Goal: Information Seeking & Learning: Check status

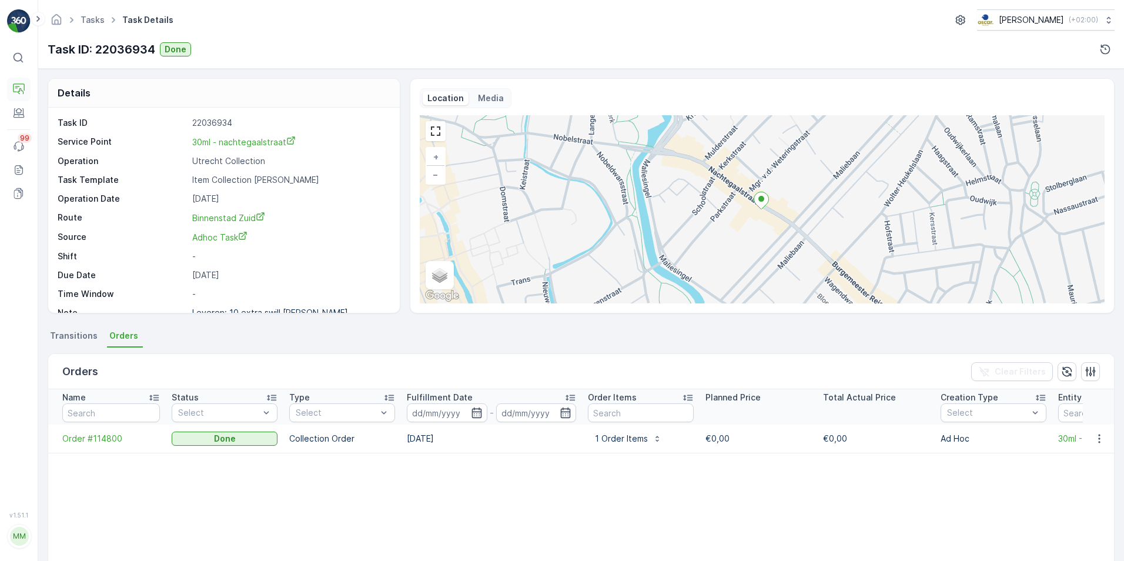
scroll to position [0, 570]
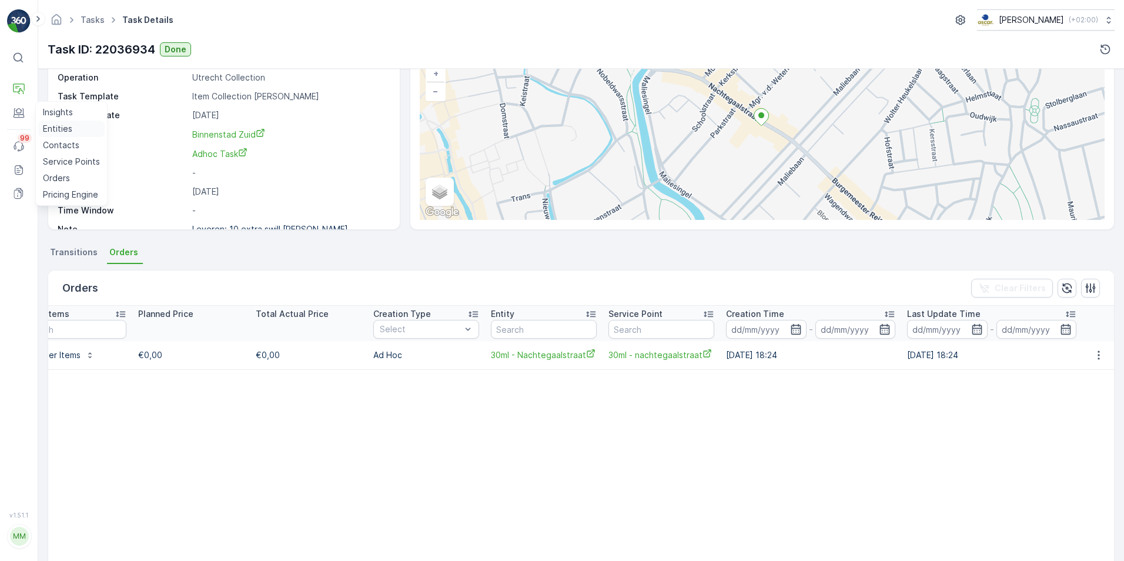
click at [59, 131] on p "Entities" at bounding box center [57, 129] width 29 height 12
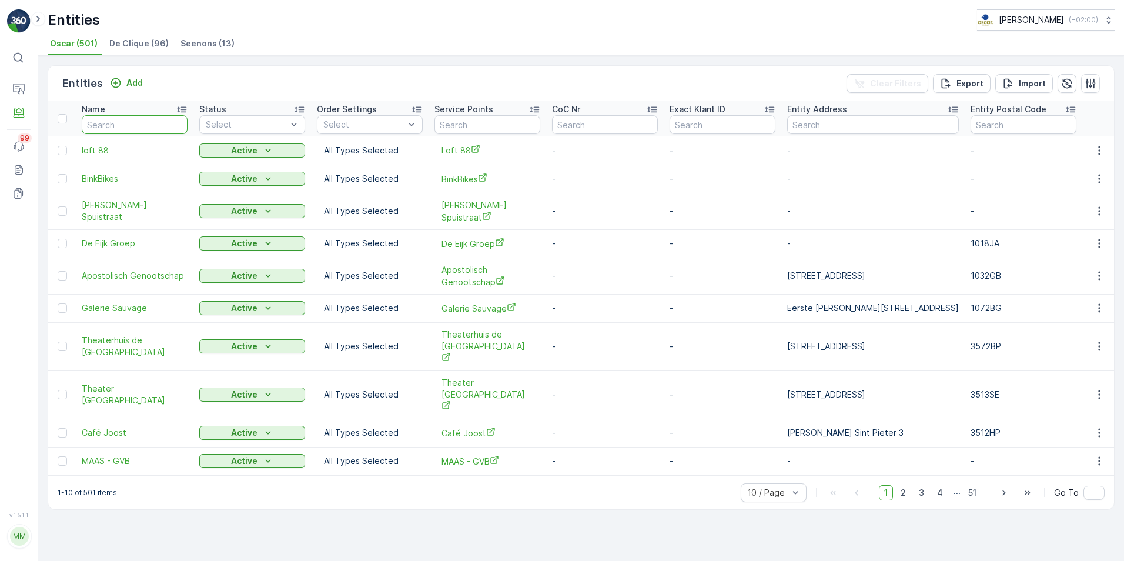
click at [149, 126] on input "text" at bounding box center [135, 124] width 106 height 19
type input "treehosue"
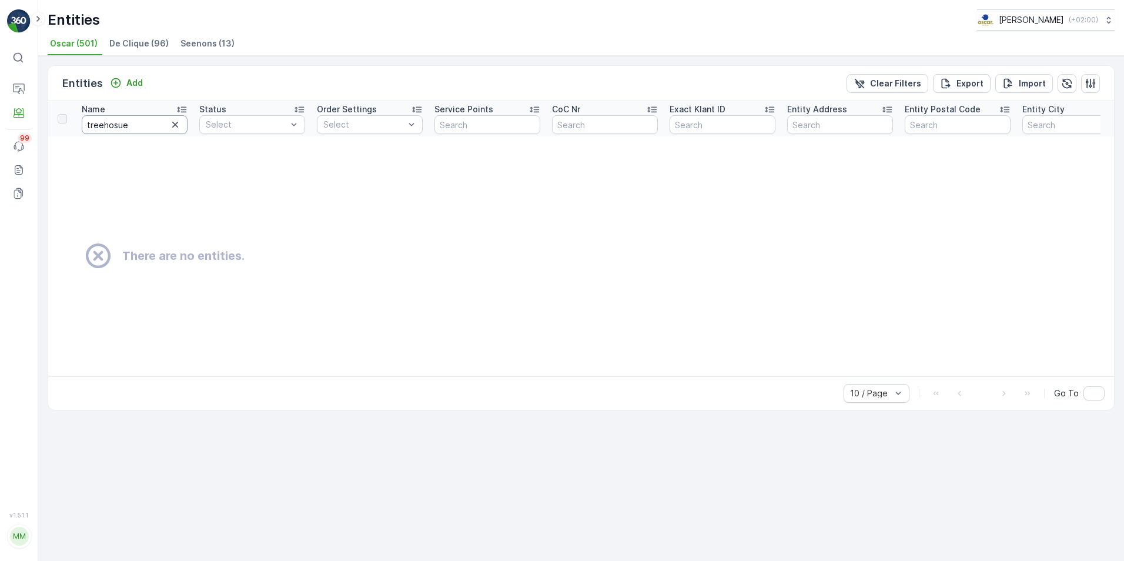
click at [149, 126] on input "treehosue" at bounding box center [135, 124] width 106 height 19
type input "treehouse"
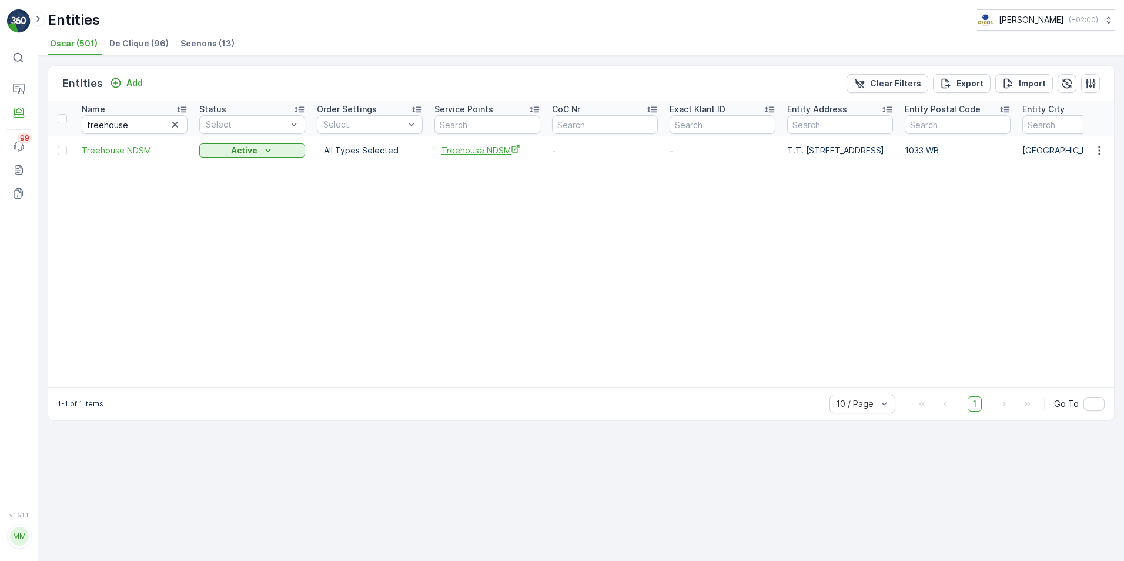
click at [458, 146] on span "Treehouse NDSM" at bounding box center [487, 150] width 92 height 12
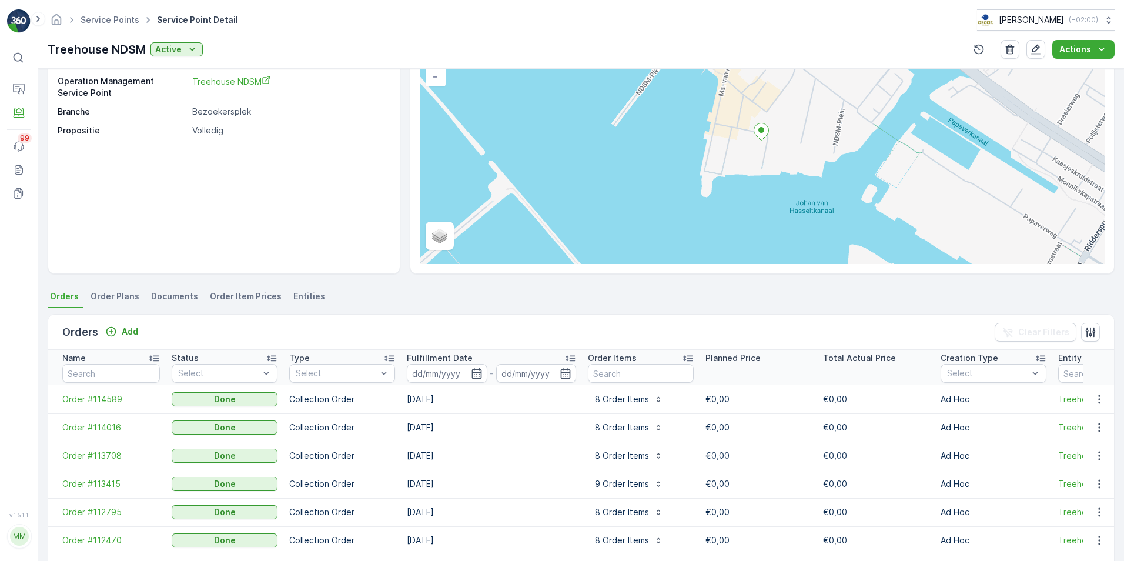
scroll to position [245, 0]
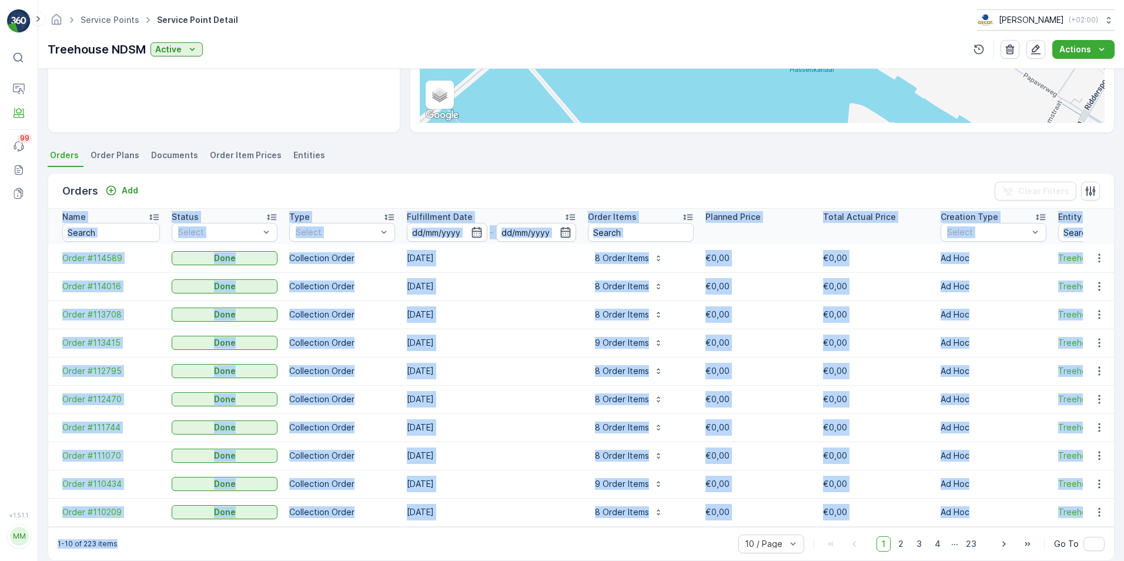
drag, startPoint x: 661, startPoint y: 527, endPoint x: 872, endPoint y: 524, distance: 211.0
click at [872, 524] on div "Orders Add Clear Filters Name Status Select Type Select Fulfillment Date - Orde…" at bounding box center [581, 367] width 1067 height 388
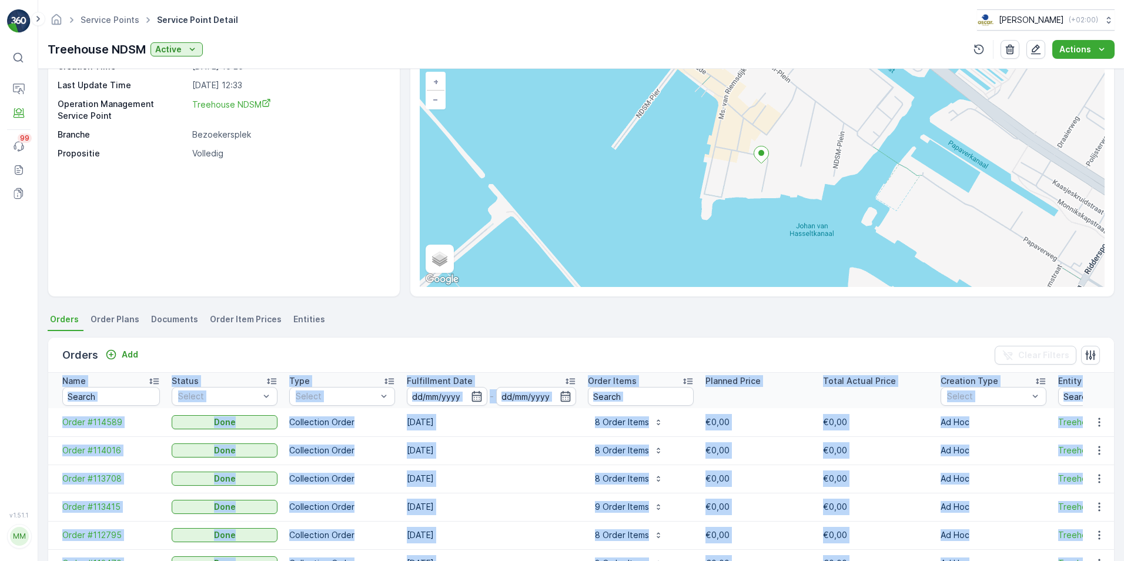
scroll to position [0, 0]
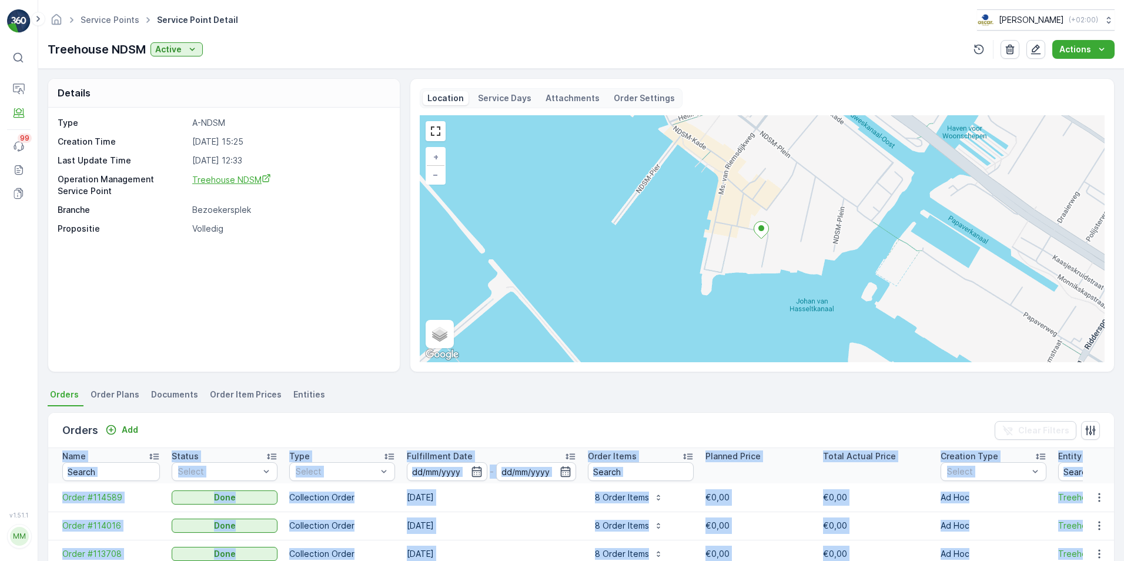
click at [200, 182] on span "Treehouse NDSM" at bounding box center [231, 180] width 79 height 10
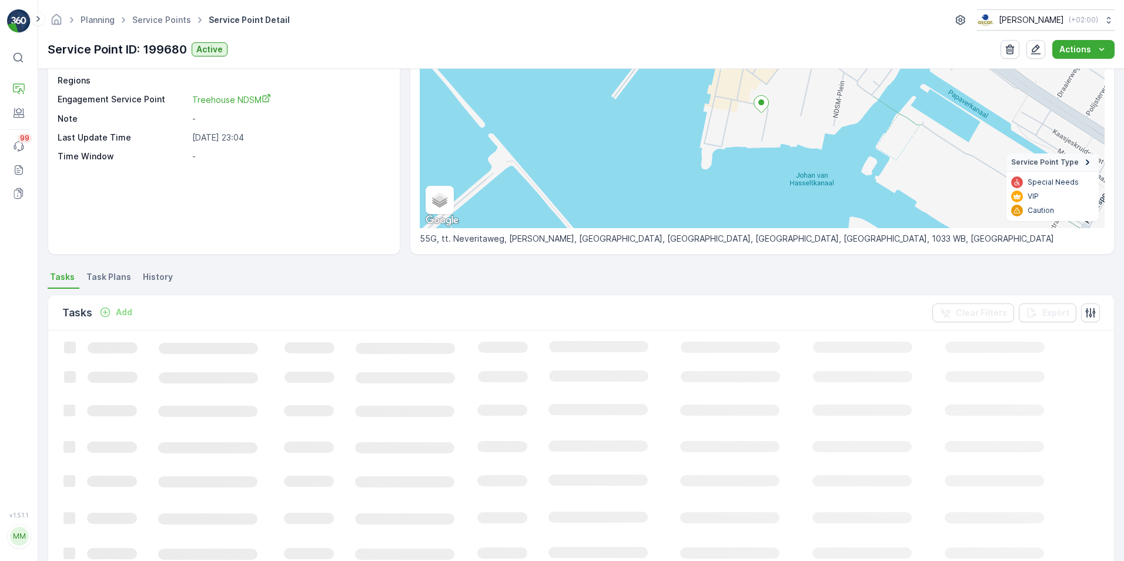
scroll to position [118, 0]
click at [108, 271] on span "Task Plans" at bounding box center [108, 277] width 45 height 12
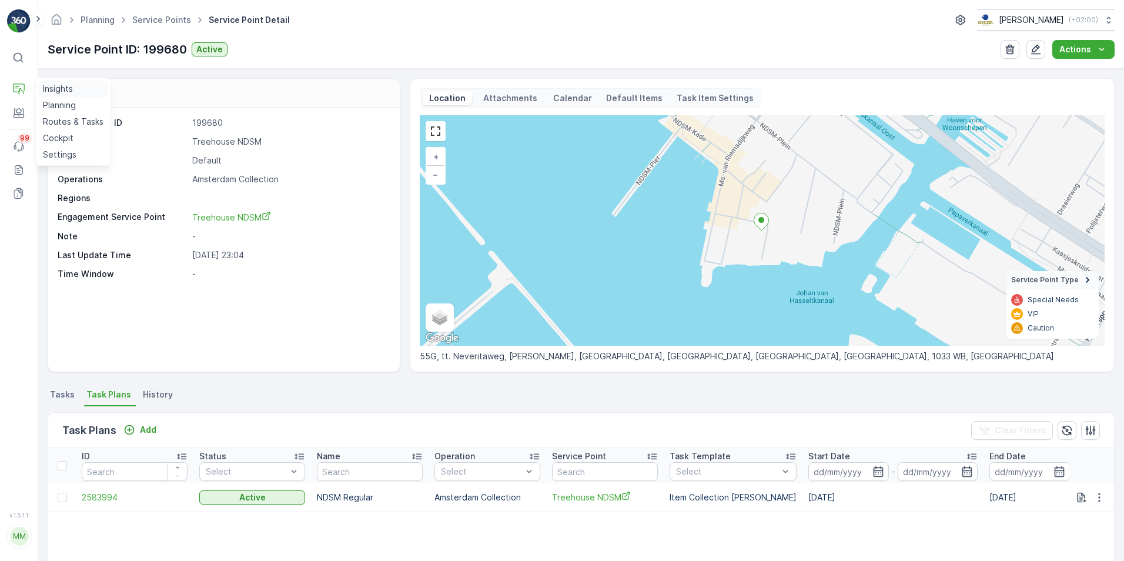
click at [47, 88] on p "Insights" at bounding box center [58, 89] width 30 height 12
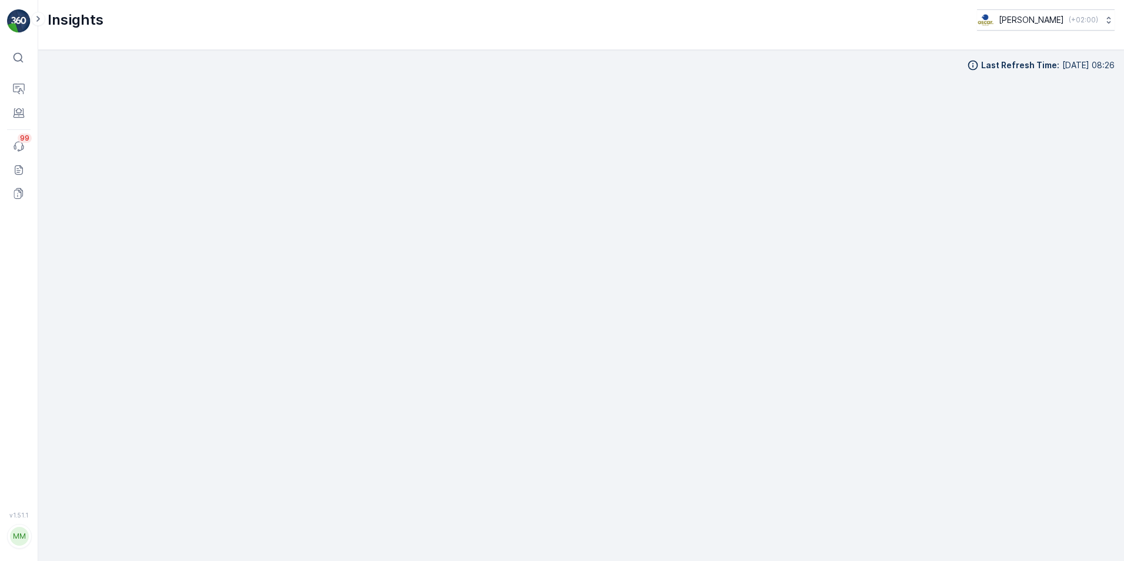
scroll to position [13, 0]
click at [53, 108] on p "Insights" at bounding box center [58, 112] width 30 height 12
click at [63, 83] on p "Insights" at bounding box center [58, 89] width 30 height 12
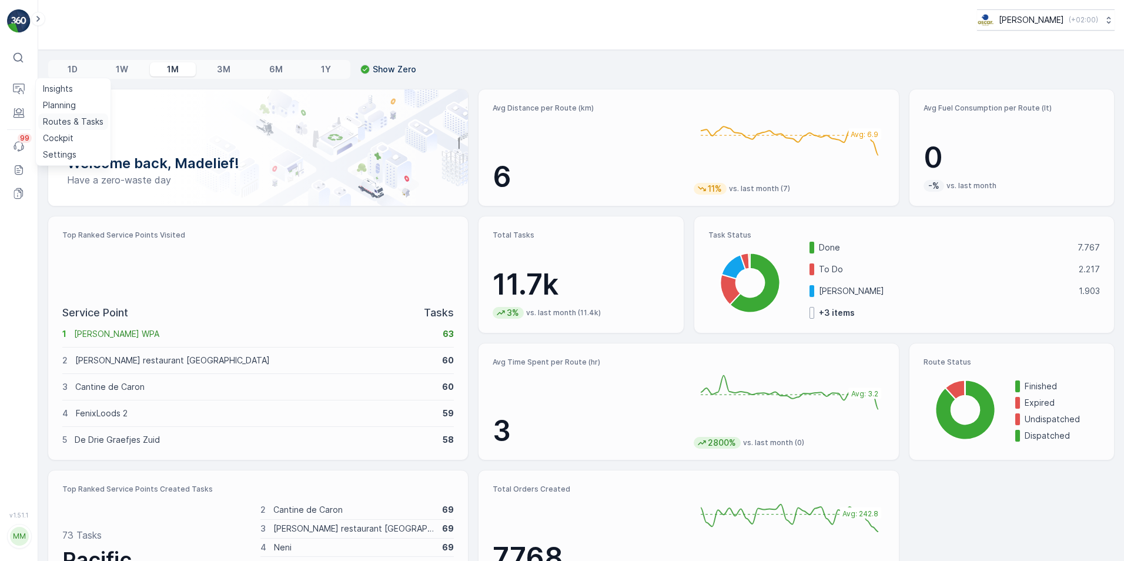
click at [58, 116] on p "Routes & Tasks" at bounding box center [73, 122] width 61 height 12
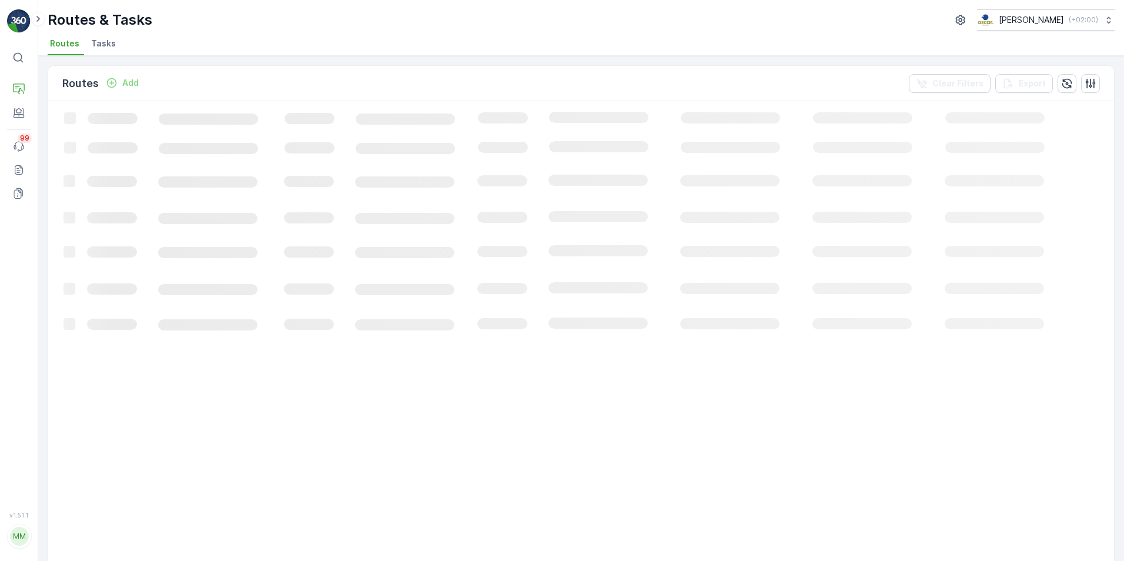
click at [105, 41] on span "Tasks" at bounding box center [103, 44] width 25 height 12
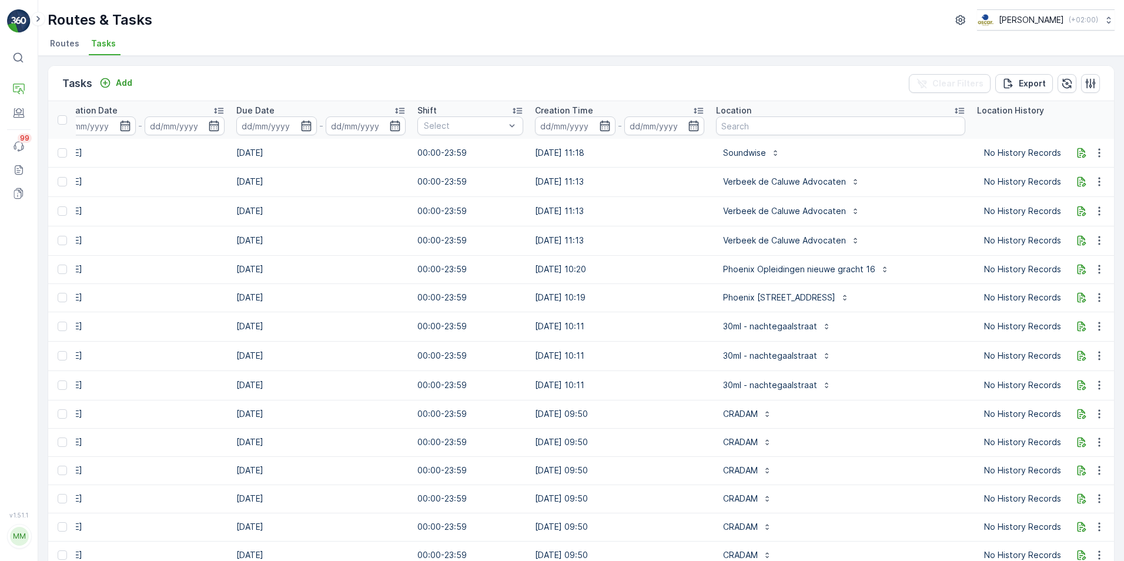
scroll to position [0, 518]
click at [300, 127] on icon "button" at bounding box center [306, 126] width 12 height 12
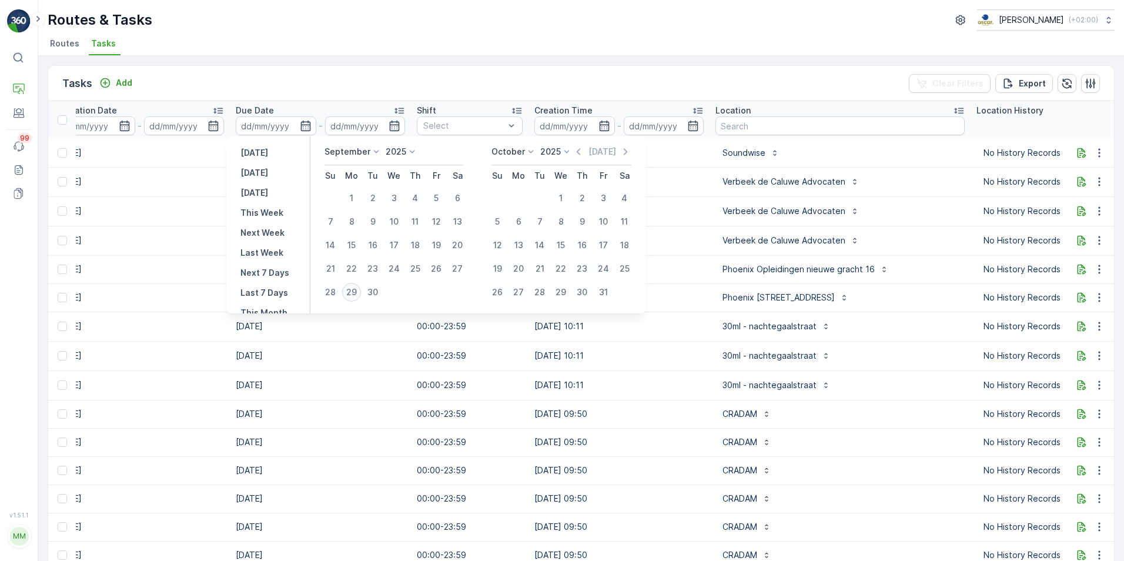
click at [354, 294] on div "29" at bounding box center [351, 292] width 19 height 19
type input "29.09.2025"
click at [351, 291] on div "29" at bounding box center [351, 292] width 19 height 19
type input "29.09.2025"
click at [751, 126] on input "text" at bounding box center [839, 125] width 249 height 19
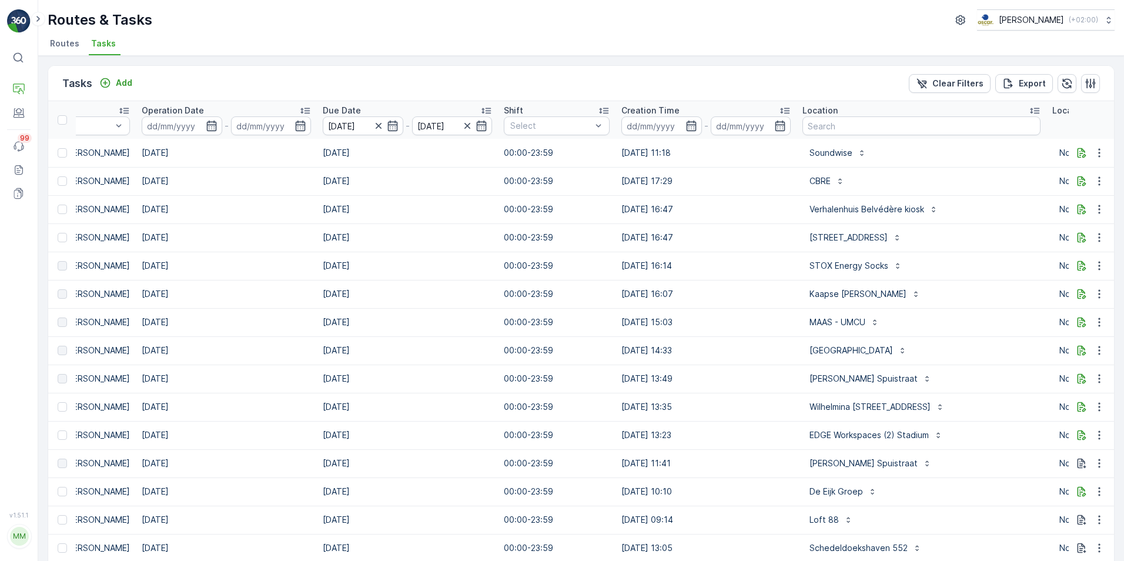
scroll to position [0, 505]
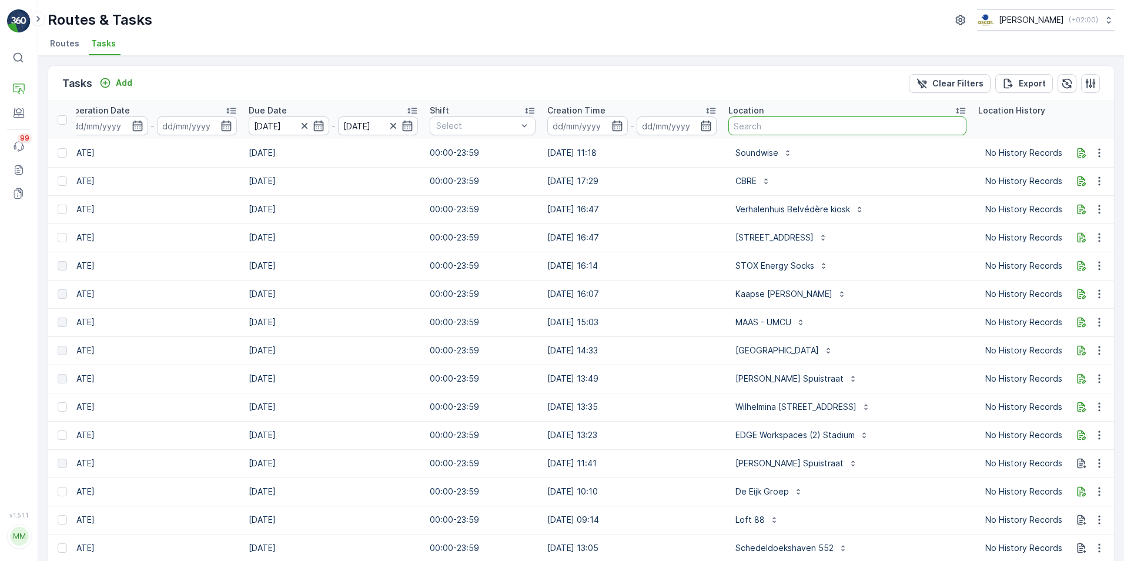
click at [780, 129] on input "text" at bounding box center [847, 125] width 238 height 19
type input "Double"
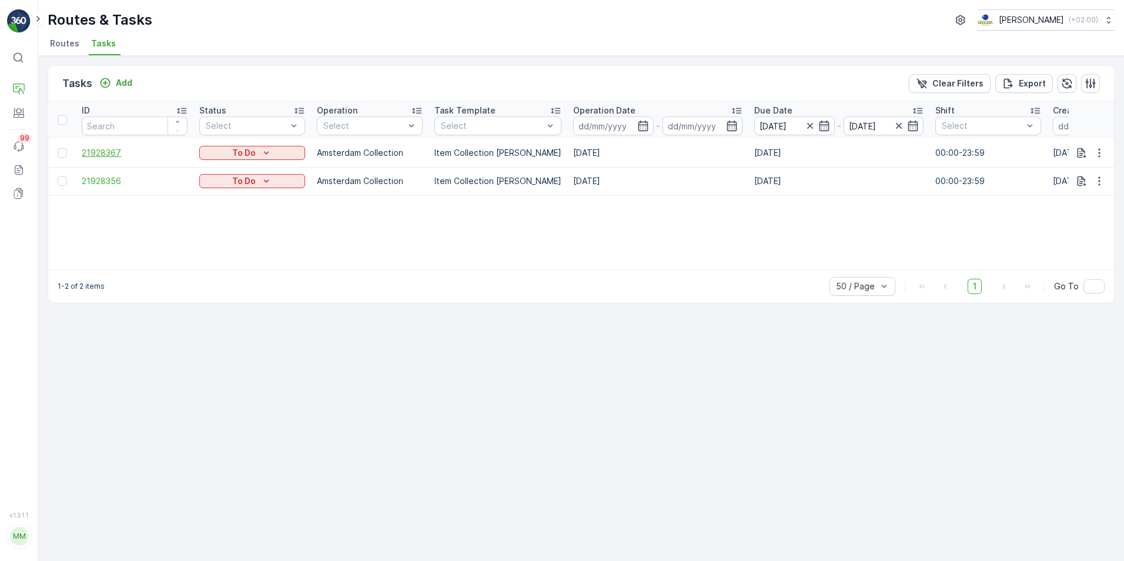
click at [125, 155] on span "21928367" at bounding box center [135, 153] width 106 height 12
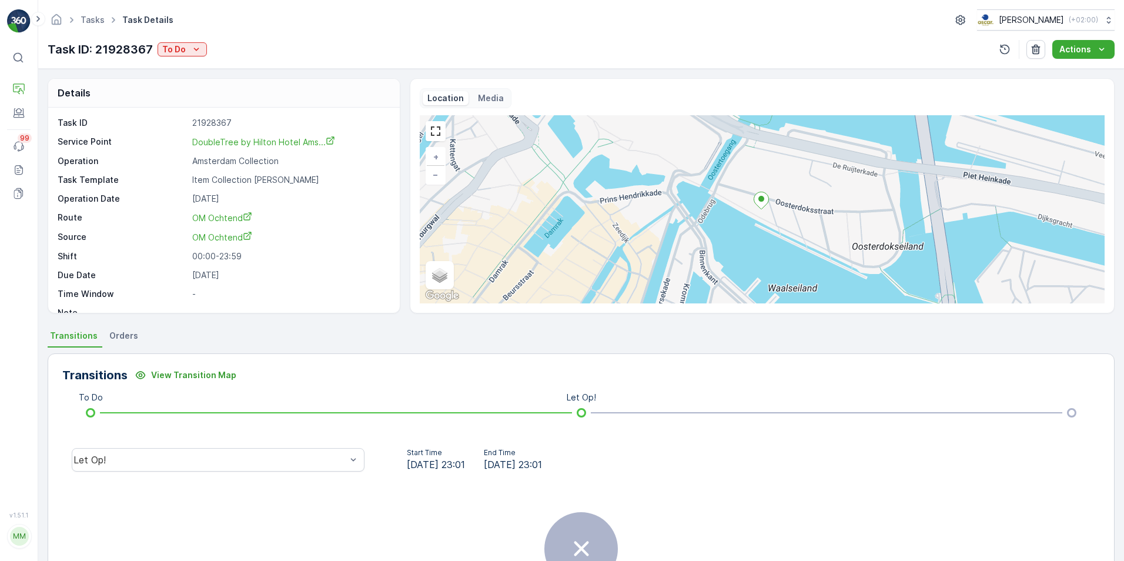
click at [120, 48] on p "Task ID: 21928367" at bounding box center [100, 50] width 105 height 18
copy p "21928367"
click at [58, 138] on p "Cockpit" at bounding box center [58, 138] width 31 height 12
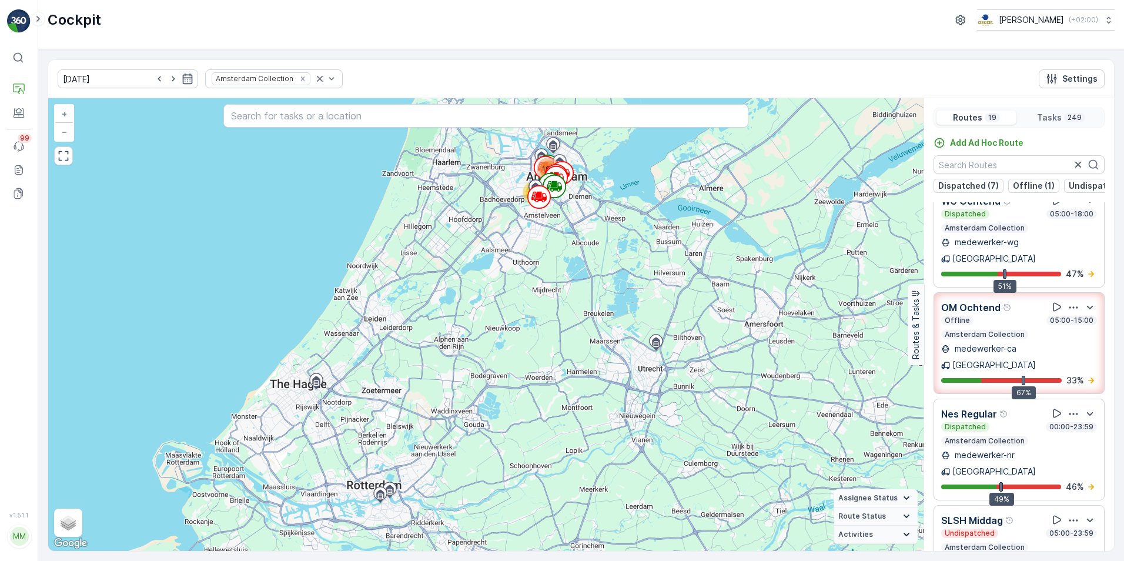
scroll to position [123, 0]
click at [974, 300] on p "OM Ochtend" at bounding box center [970, 307] width 59 height 14
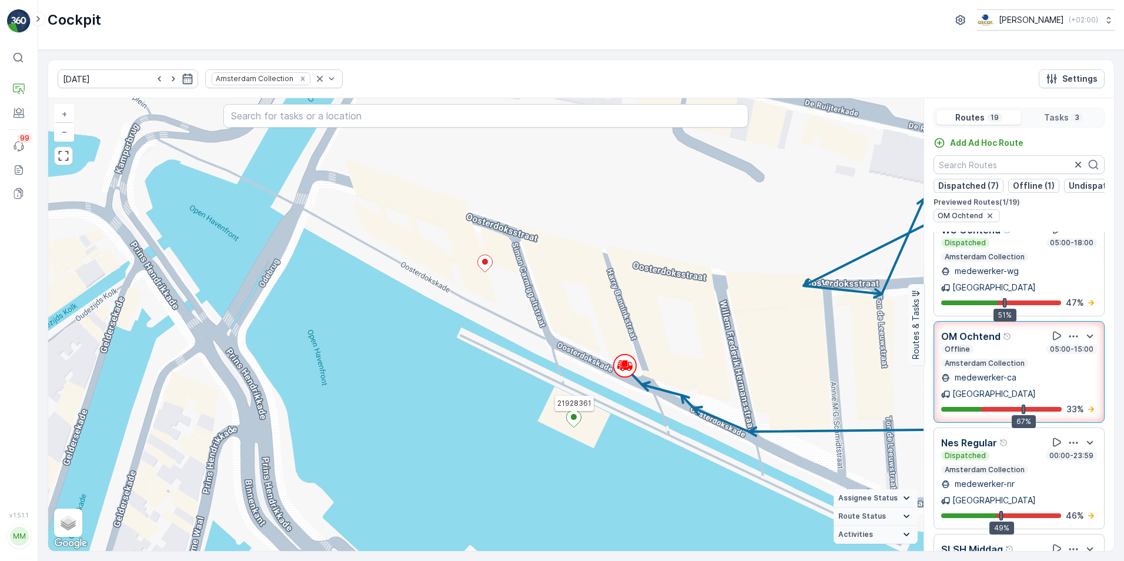
click at [575, 424] on icon at bounding box center [573, 418] width 15 height 17
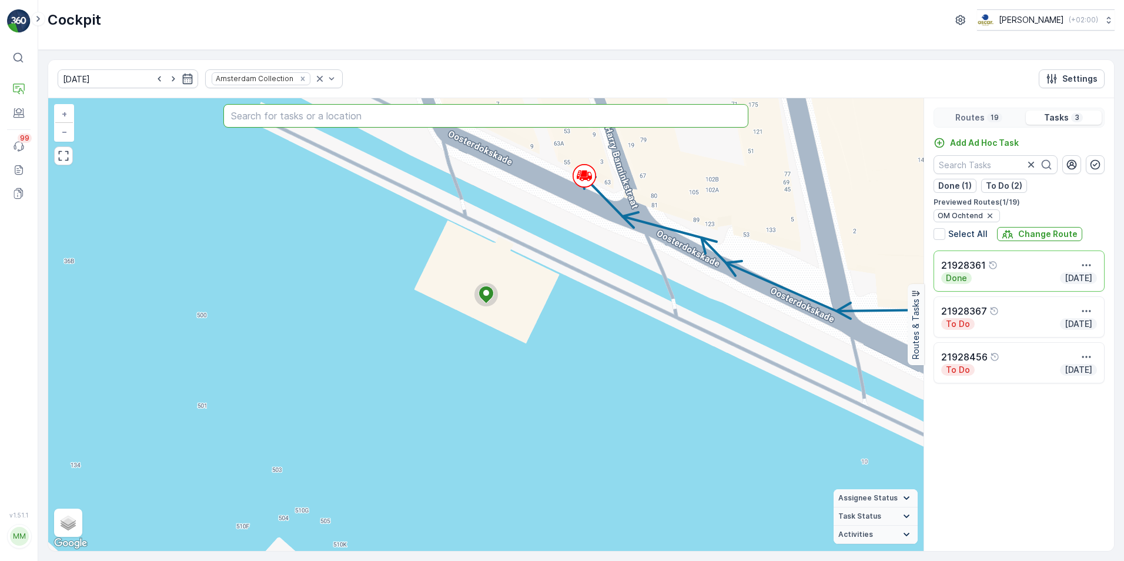
click at [353, 118] on input "text" at bounding box center [485, 116] width 525 height 24
paste input "21928367"
type input "21928367"
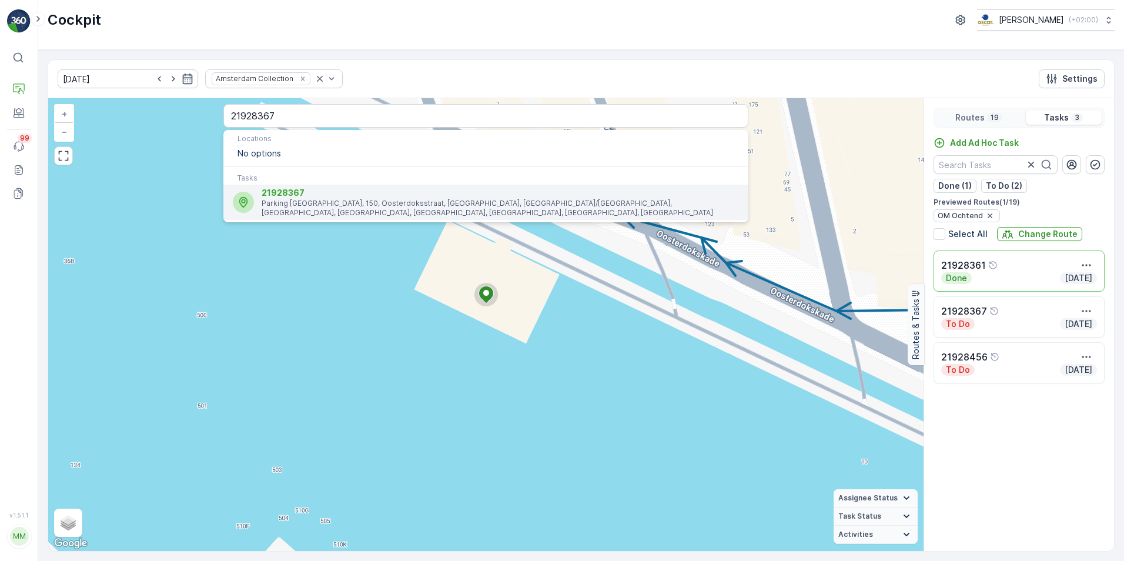
click at [348, 206] on p "Parking Centrum Oosterdok, 150, Oosterdoksstraat, Oosterdokseiland, Nieuwmarkt/…" at bounding box center [499, 208] width 477 height 19
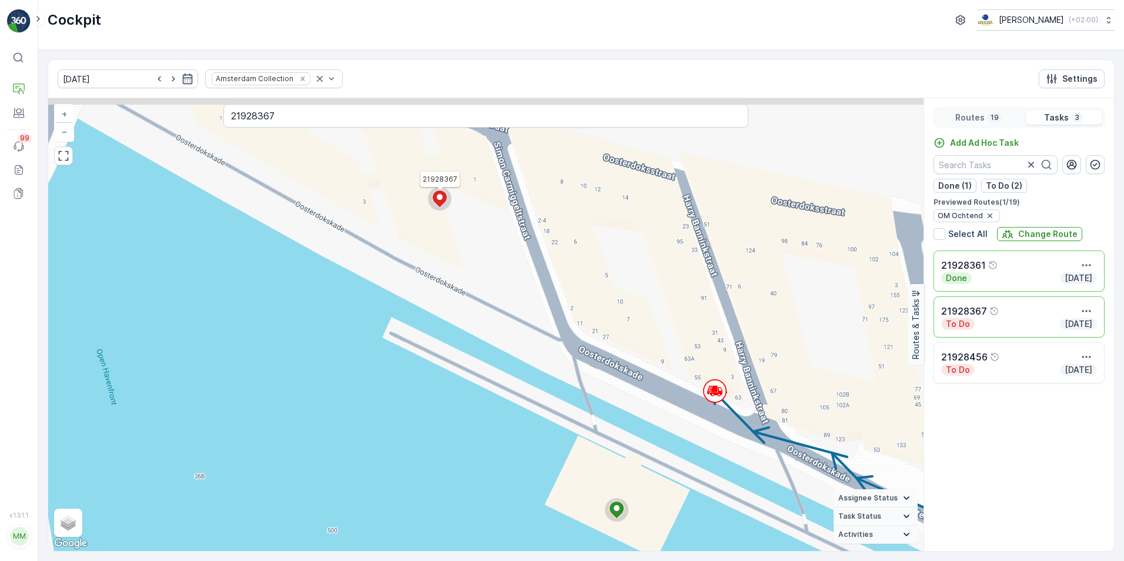
drag, startPoint x: 538, startPoint y: 343, endPoint x: 595, endPoint y: 400, distance: 80.6
click at [595, 400] on div "21928367 + − Satellite Roadmap Terrain Hybrid Leaflet Keyboard shortcuts Map Da…" at bounding box center [485, 324] width 875 height 452
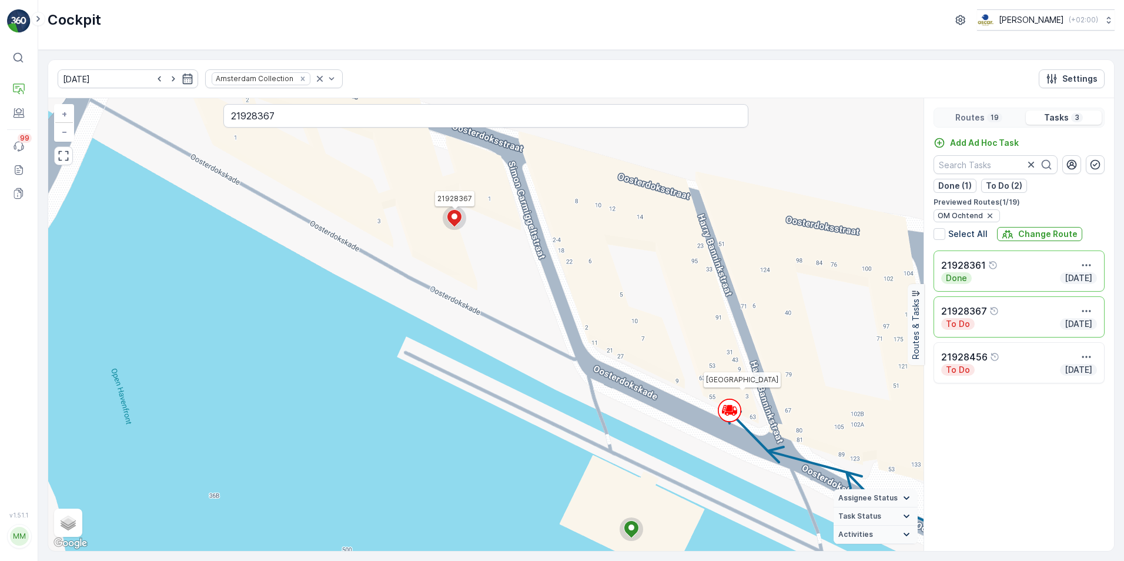
click at [730, 411] on circle at bounding box center [729, 410] width 22 height 22
click at [976, 368] on div "To Do Today" at bounding box center [1019, 370] width 156 height 12
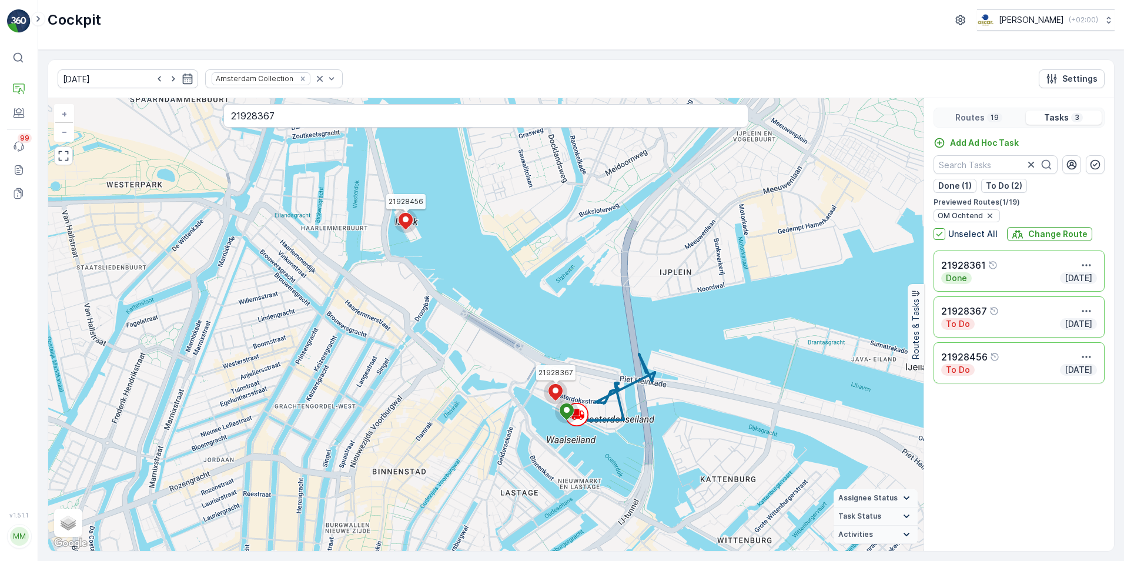
click at [994, 318] on div "To Do Today" at bounding box center [1019, 324] width 156 height 12
click at [982, 306] on p "21928367" at bounding box center [964, 311] width 46 height 14
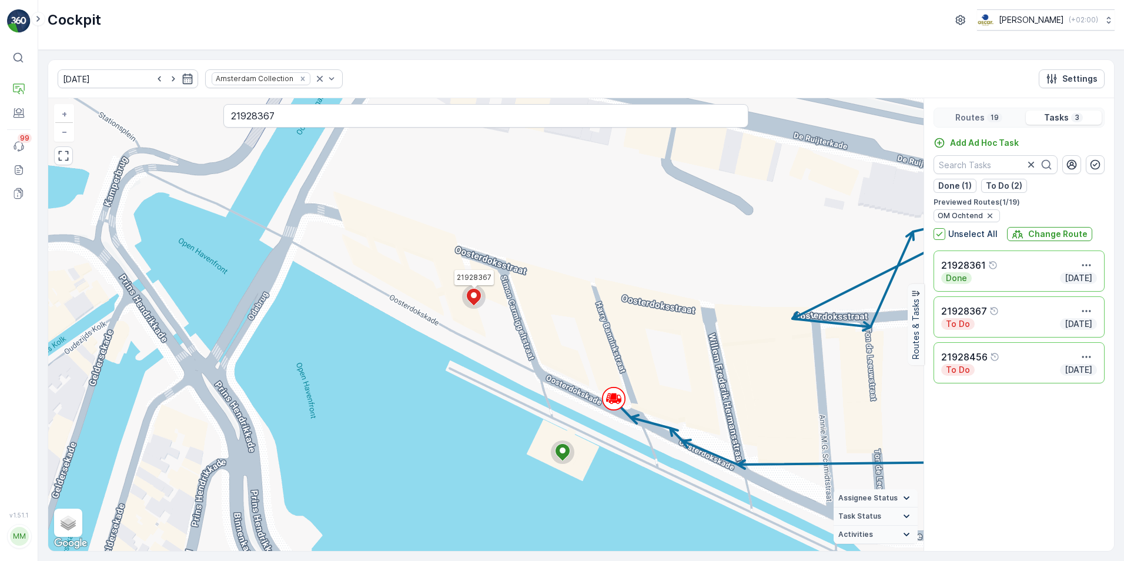
click at [684, 385] on div "21928367 21928456 + − Satellite Roadmap Terrain Hybrid Leaflet Keyboard shortcu…" at bounding box center [485, 324] width 875 height 452
click at [605, 403] on circle at bounding box center [613, 398] width 22 height 22
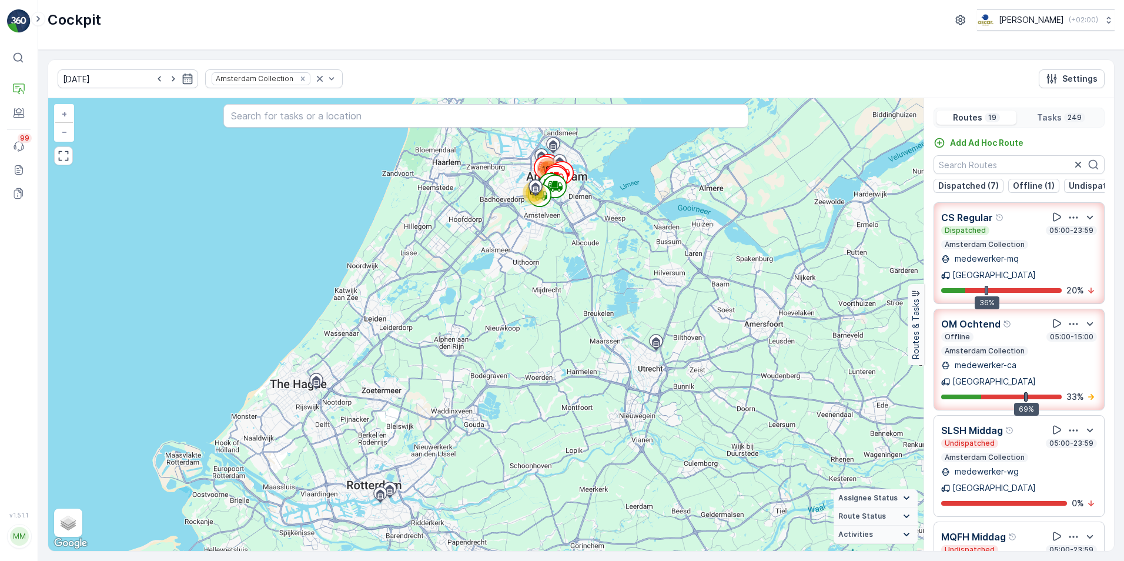
click at [987, 317] on p "OM Ochtend" at bounding box center [970, 324] width 59 height 14
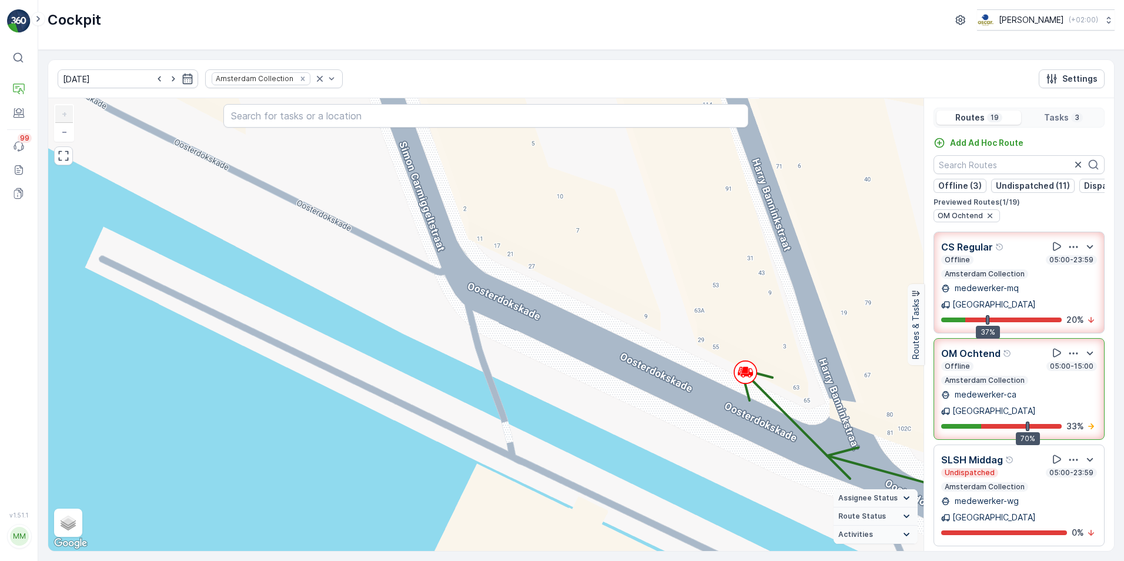
click at [965, 346] on p "OM Ochtend" at bounding box center [970, 353] width 59 height 14
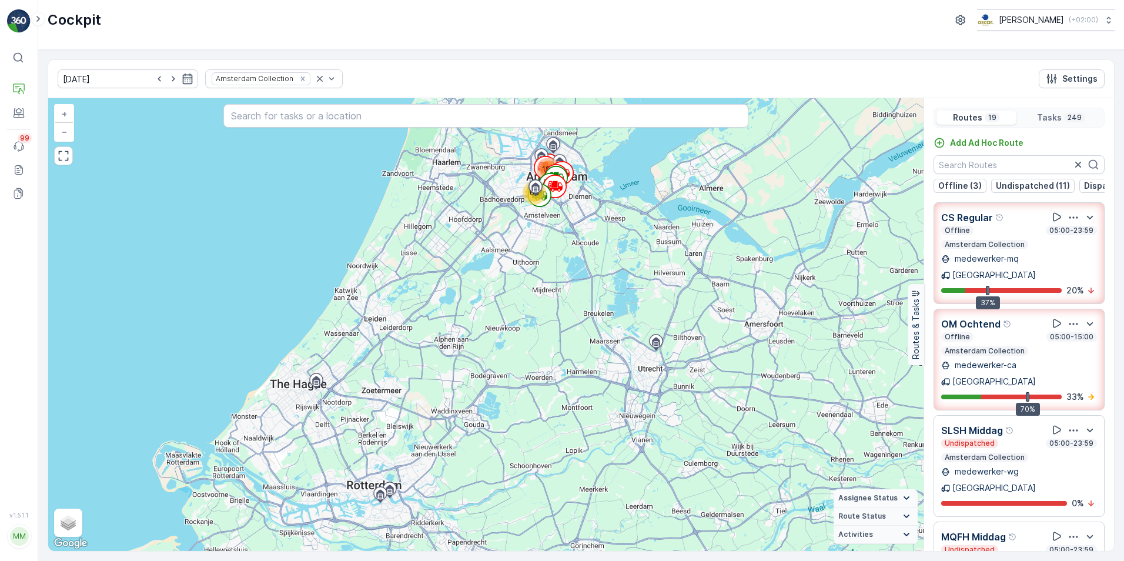
click at [970, 317] on p "OM Ochtend" at bounding box center [970, 324] width 59 height 14
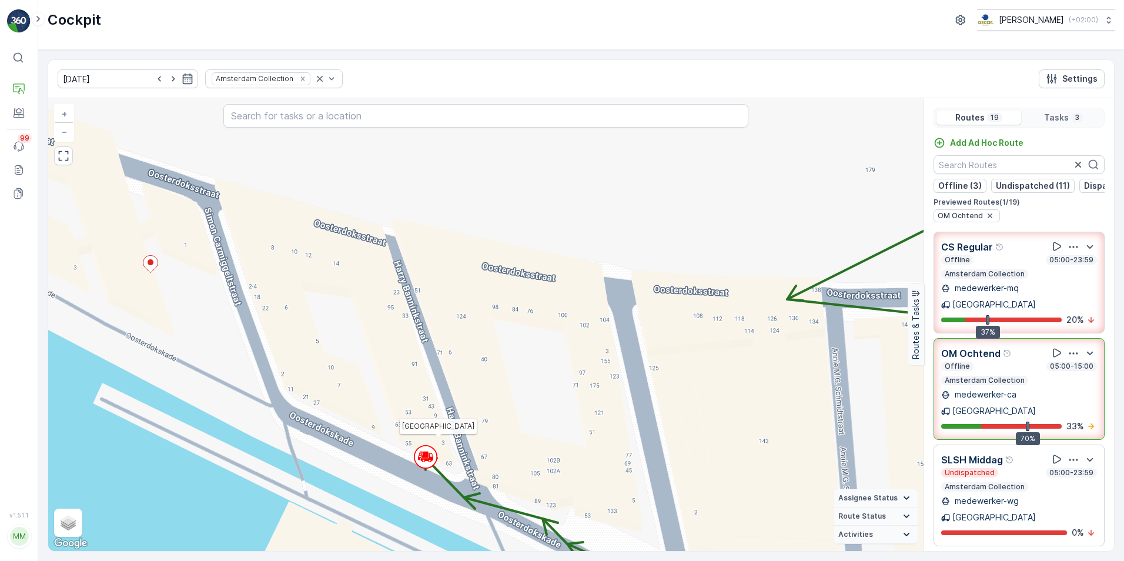
click at [419, 457] on icon at bounding box center [420, 456] width 4 height 8
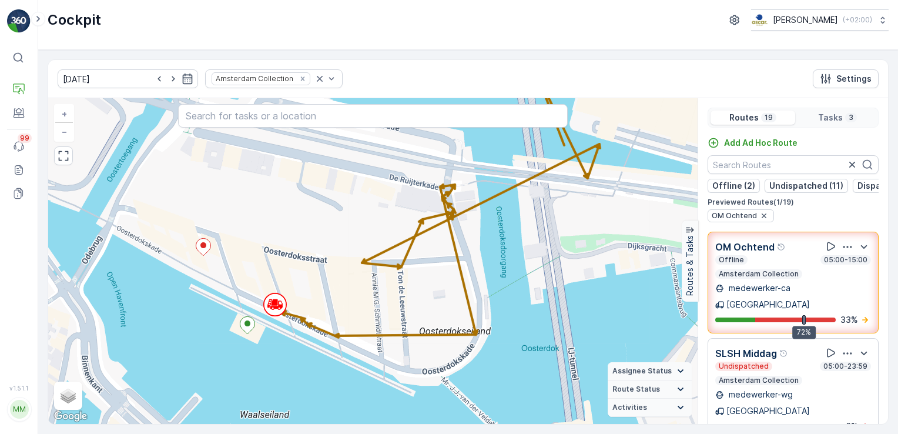
drag, startPoint x: 150, startPoint y: 314, endPoint x: 290, endPoint y: 266, distance: 148.3
click at [290, 266] on div "+ − Satellite Roadmap Terrain Hybrid Leaflet Keyboard shortcuts Map Data Map da…" at bounding box center [372, 261] width 649 height 326
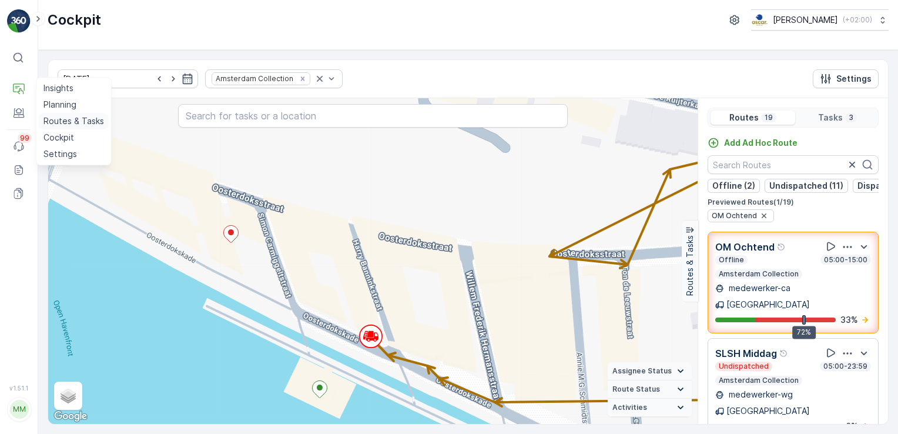
click at [62, 120] on p "Routes & Tasks" at bounding box center [73, 121] width 61 height 12
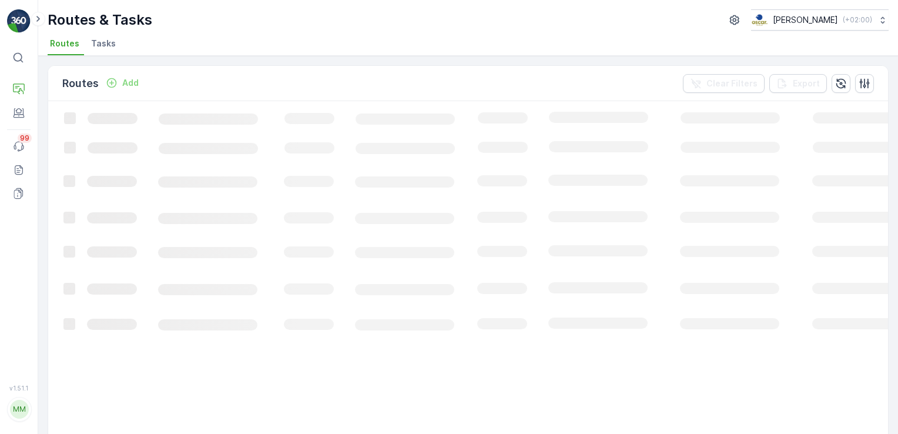
click at [100, 48] on span "Tasks" at bounding box center [103, 44] width 25 height 12
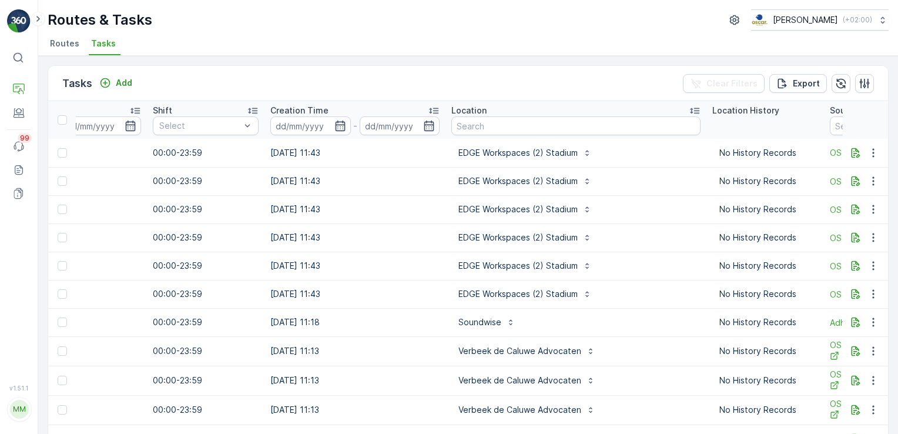
scroll to position [0, 783]
click at [496, 122] on input "text" at bounding box center [575, 125] width 249 height 19
type input "de eijk"
